Goal: Task Accomplishment & Management: Use online tool/utility

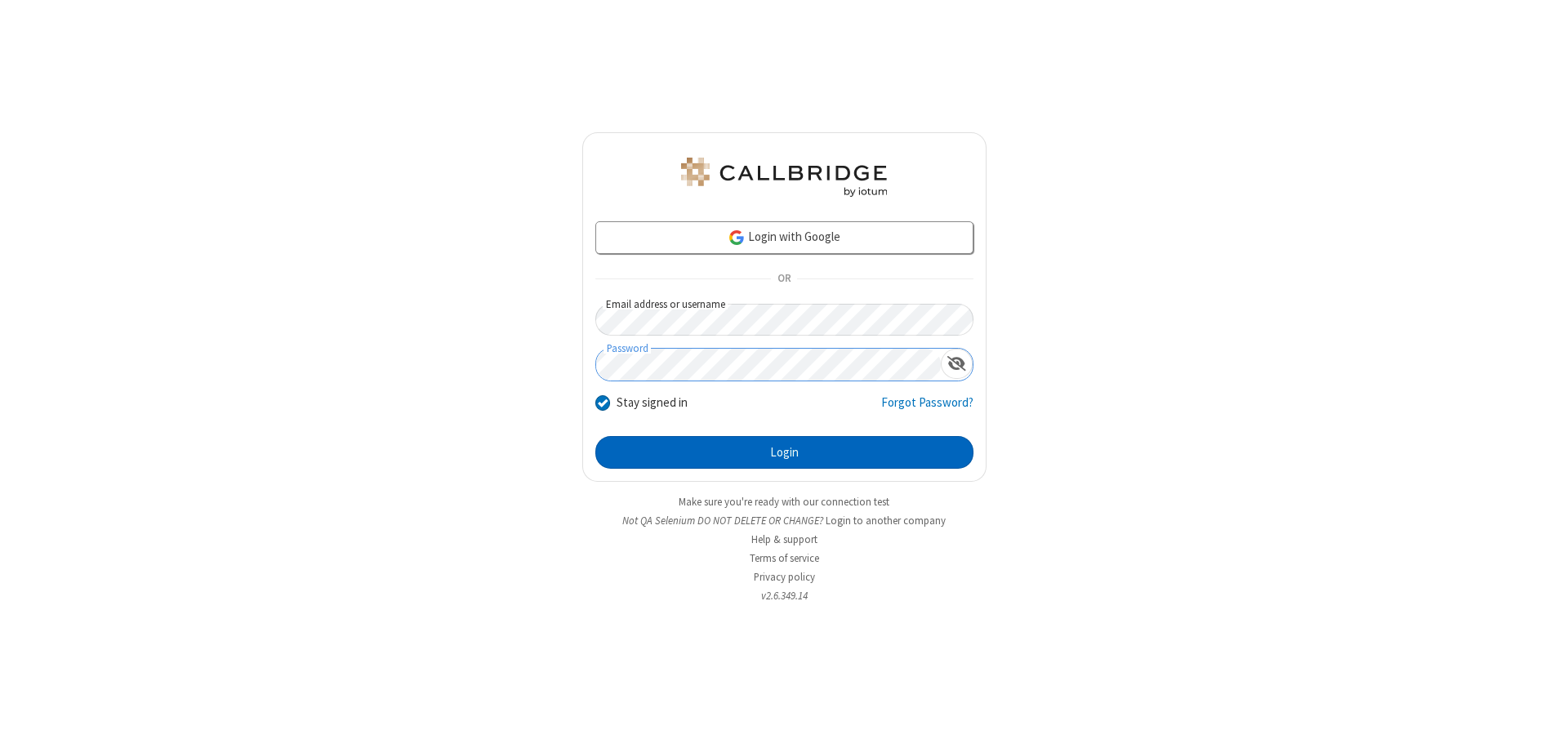
click at [784, 452] on button "Login" at bounding box center [785, 452] width 378 height 32
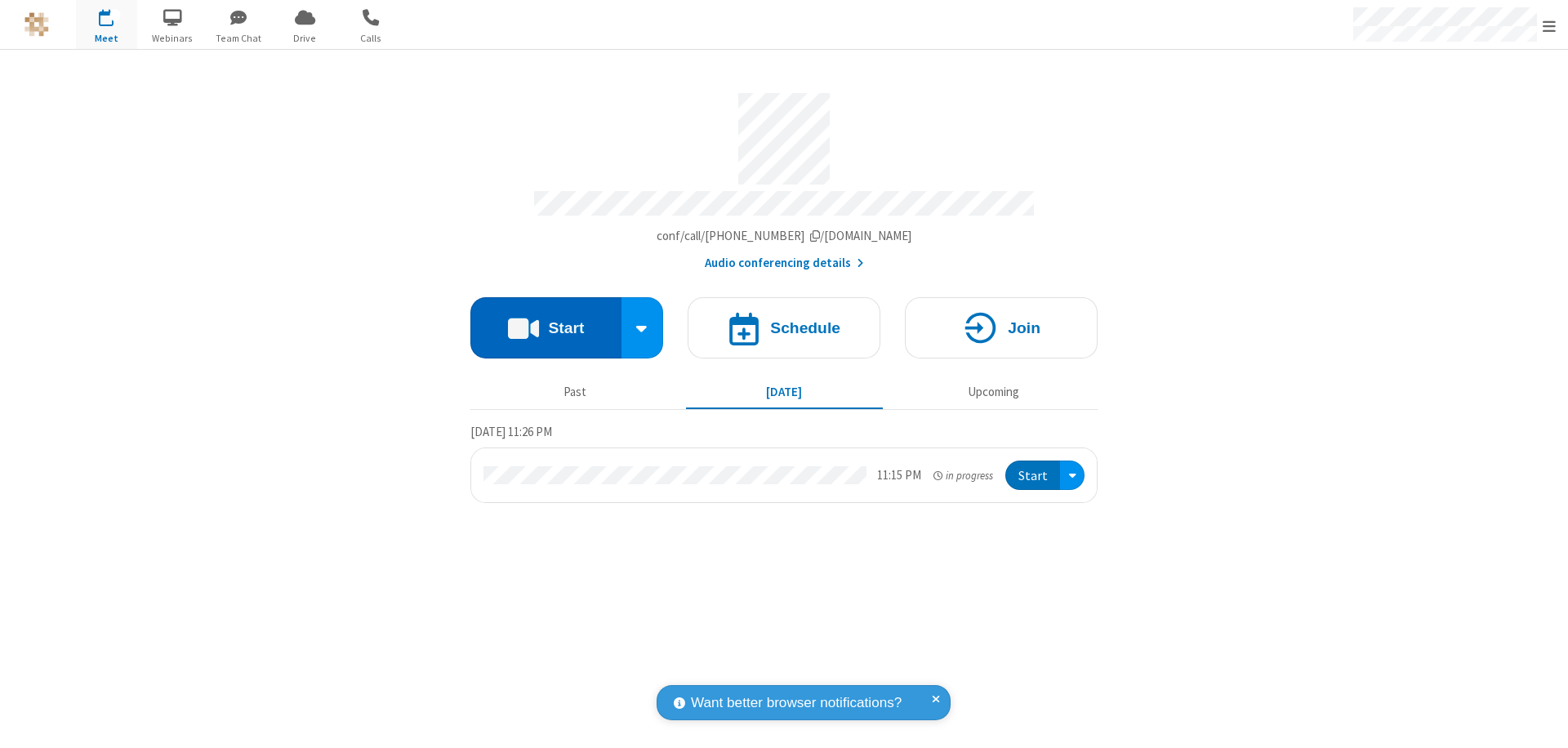
click at [546, 320] on button "Start" at bounding box center [546, 328] width 151 height 61
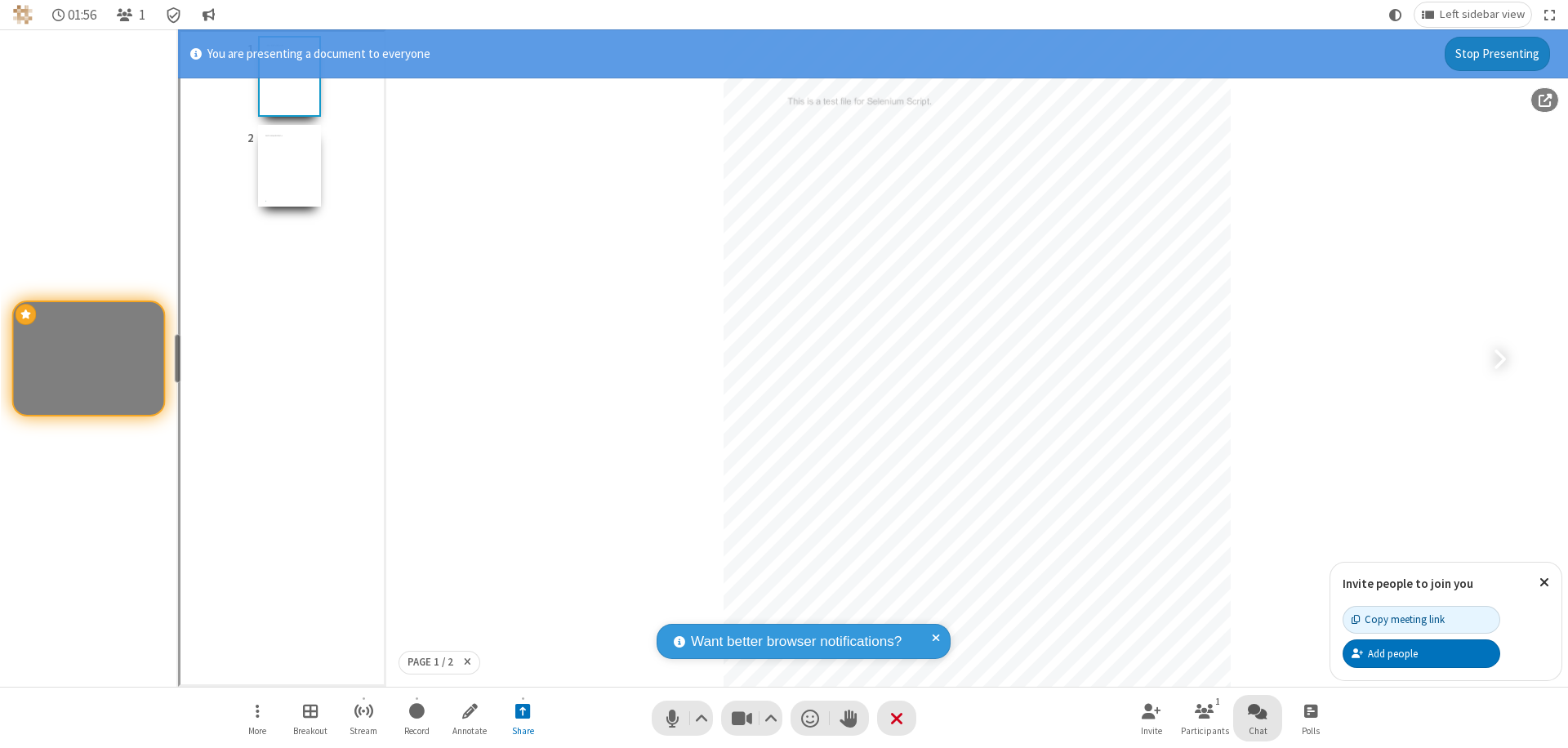
click at [1258, 711] on span "Open chat" at bounding box center [1259, 711] width 20 height 21
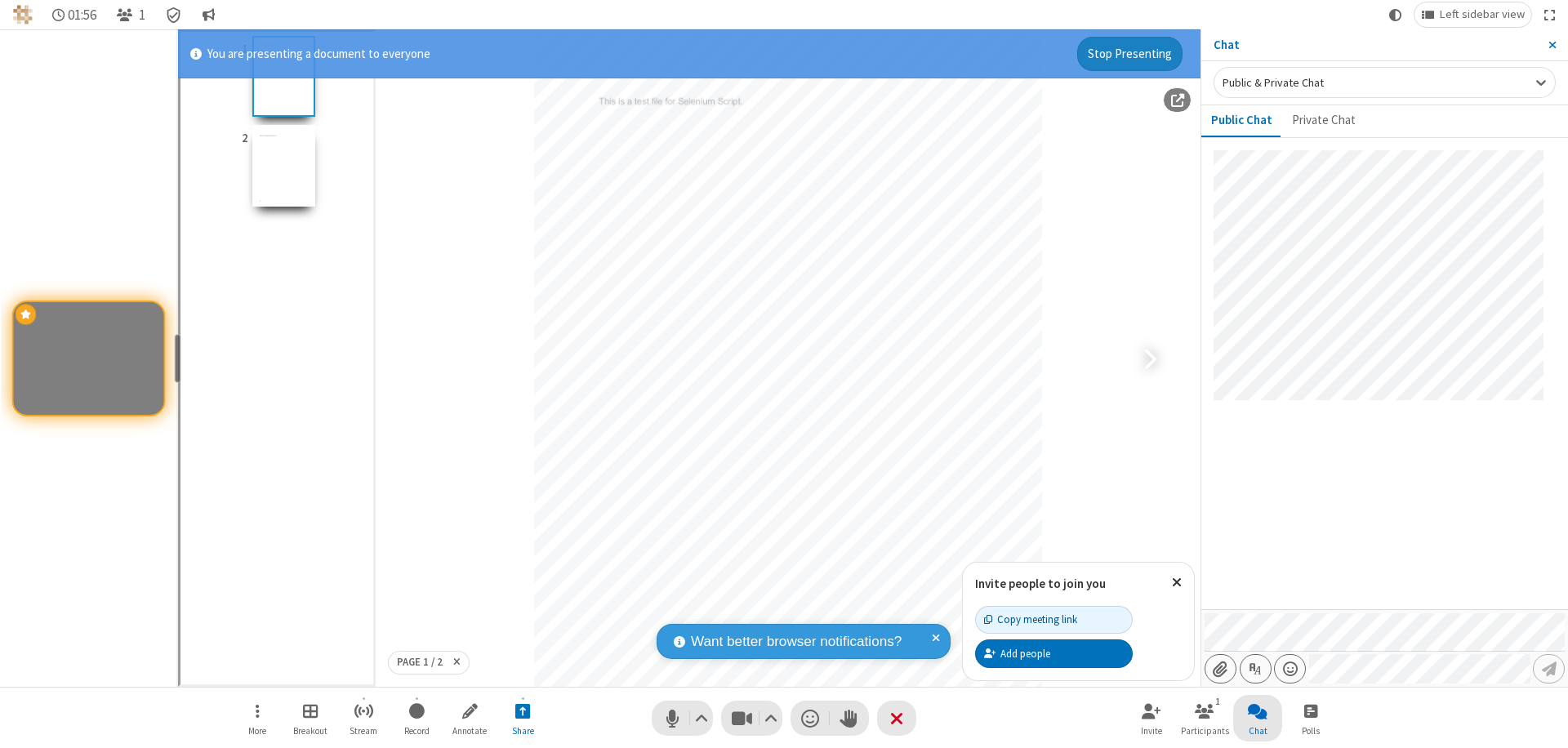
type input "C:\fakepath\doc_test.docx"
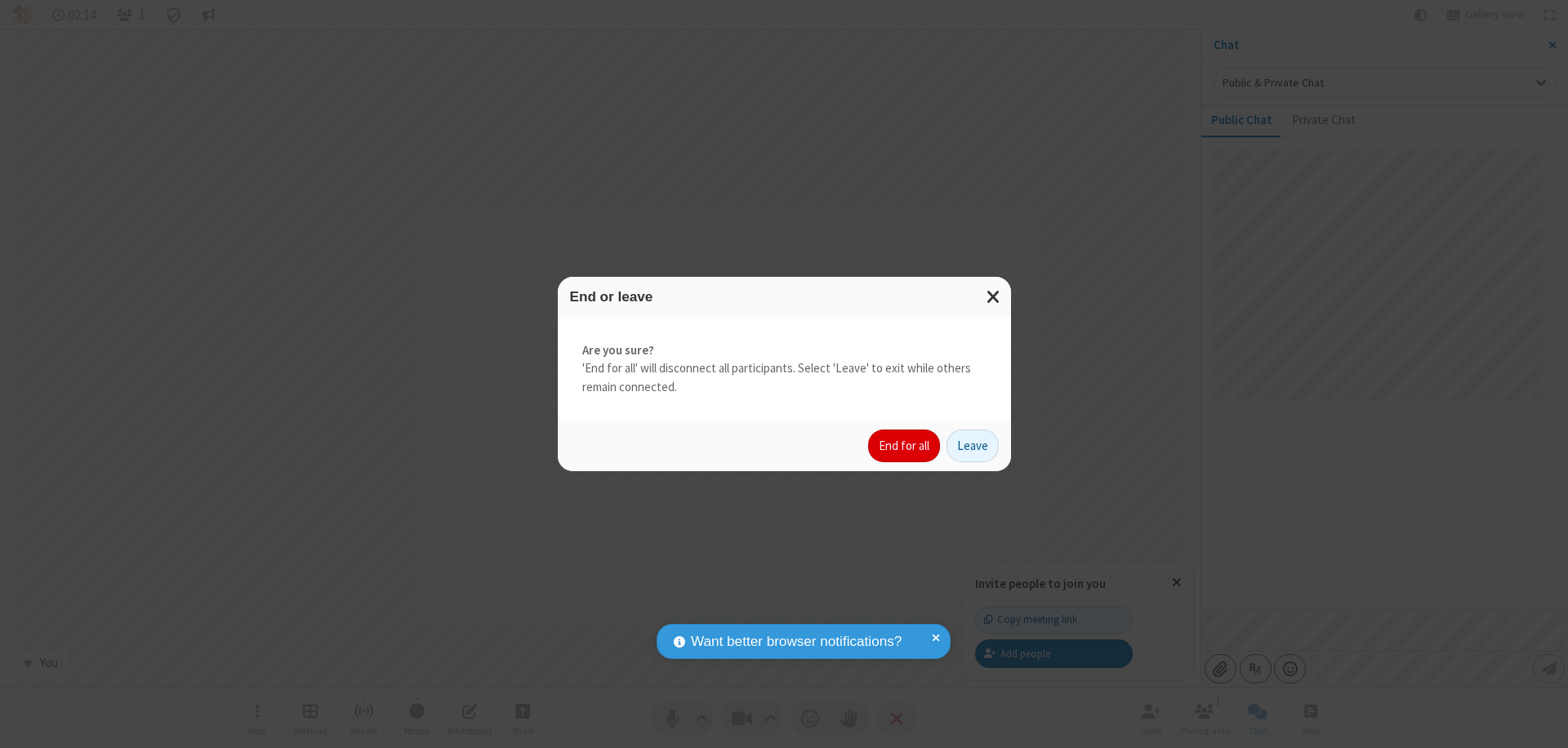
click at [905, 446] on button "End for all" at bounding box center [904, 445] width 72 height 32
